Goal: Book appointment/travel/reservation

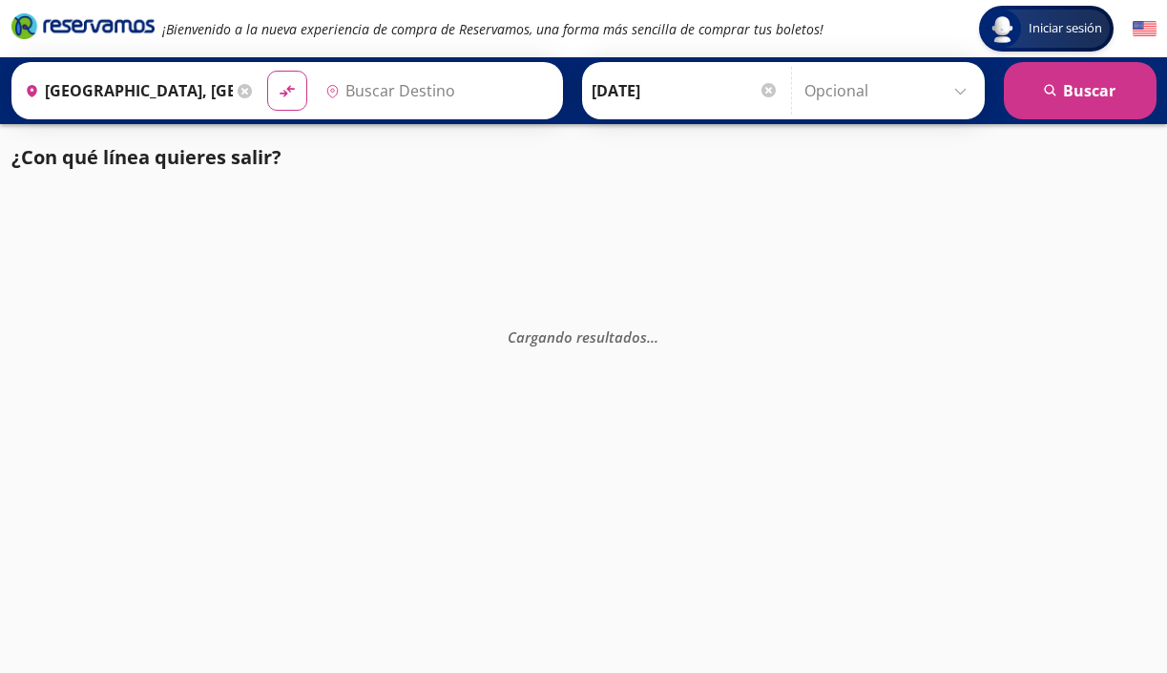
type input "[GEOGRAPHIC_DATA], [GEOGRAPHIC_DATA]"
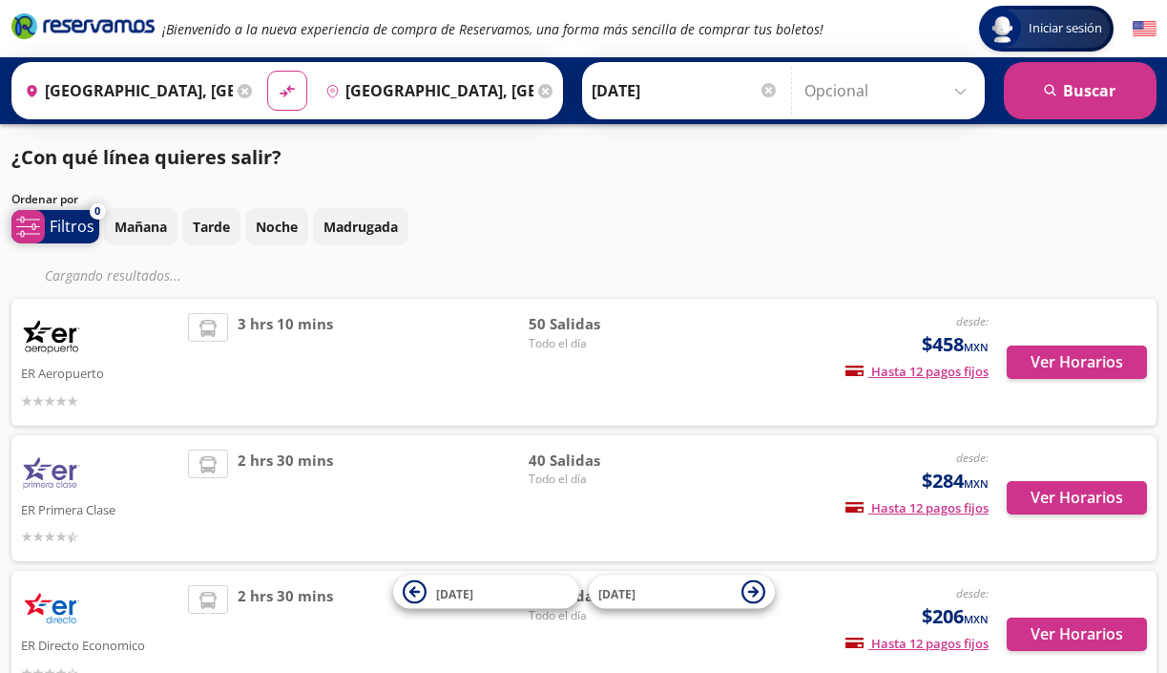
click at [60, 228] on p "Filtros" at bounding box center [72, 226] width 45 height 23
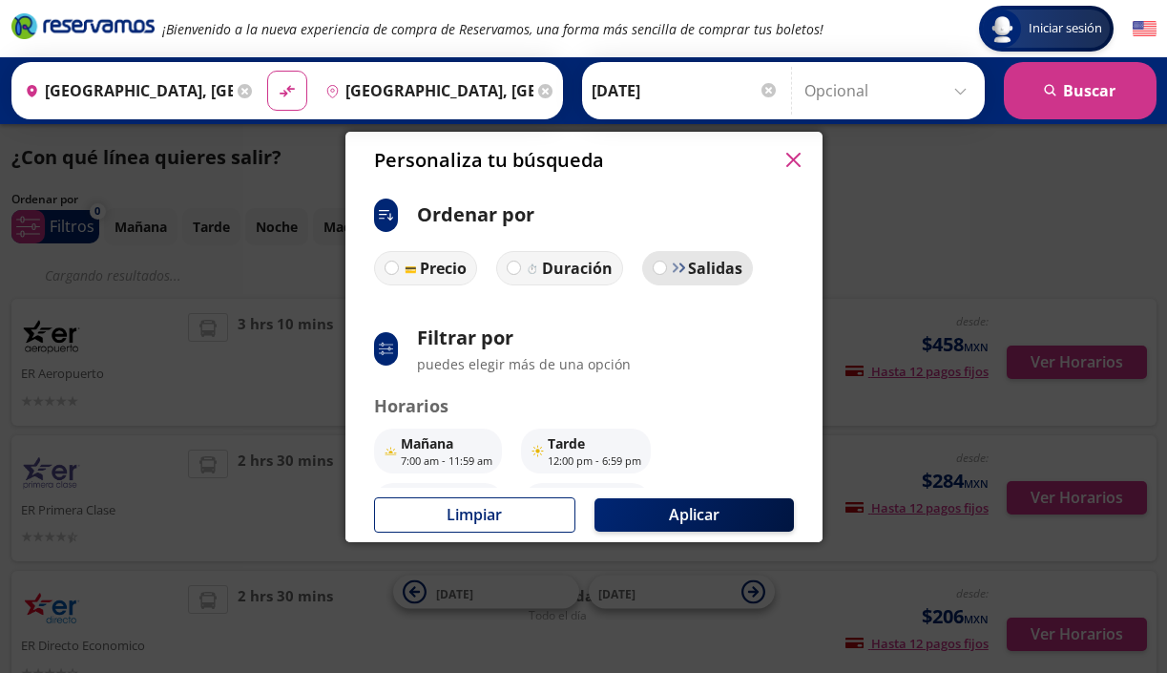
click at [699, 269] on p "Salidas" at bounding box center [715, 268] width 54 height 23
click at [666, 269] on input "Salidas" at bounding box center [660, 268] width 12 height 12
radio input "true"
click at [699, 269] on p "Salidas" at bounding box center [714, 268] width 56 height 24
click at [664, 269] on input "Salidas" at bounding box center [658, 268] width 12 height 12
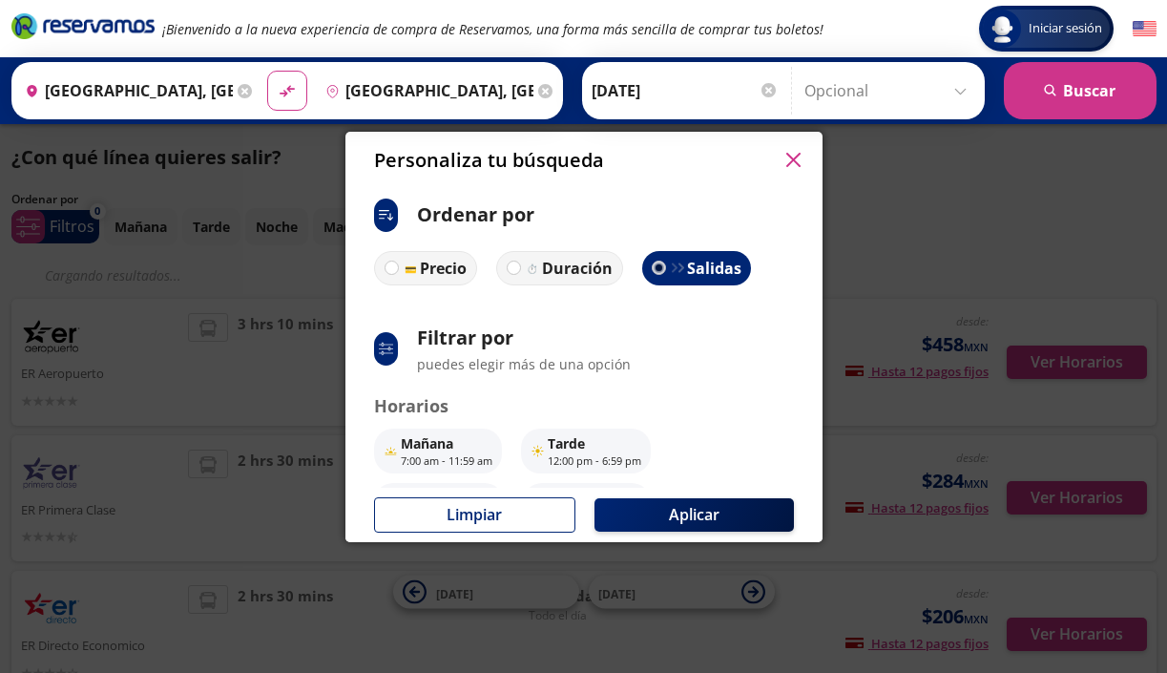
click at [675, 269] on img at bounding box center [677, 268] width 14 height 14
click at [663, 269] on input "Salidas" at bounding box center [656, 268] width 13 height 13
click at [692, 505] on button "Aplicar" at bounding box center [694, 514] width 199 height 33
